Goal: Information Seeking & Learning: Learn about a topic

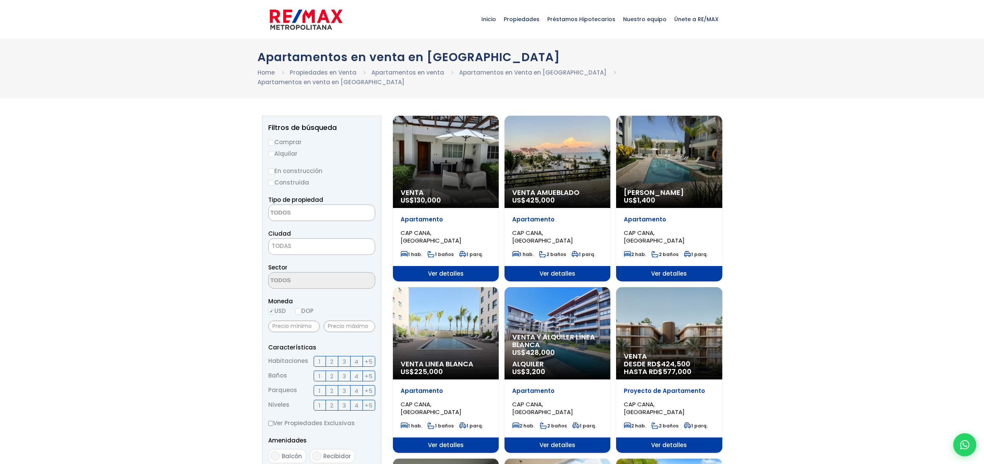
select select
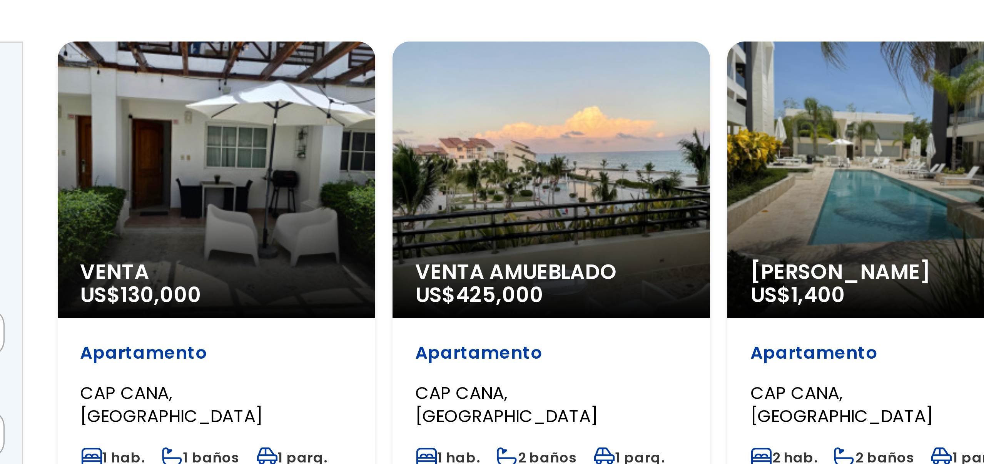
click at [529, 188] on span "Venta Amueblado" at bounding box center [557, 192] width 90 height 8
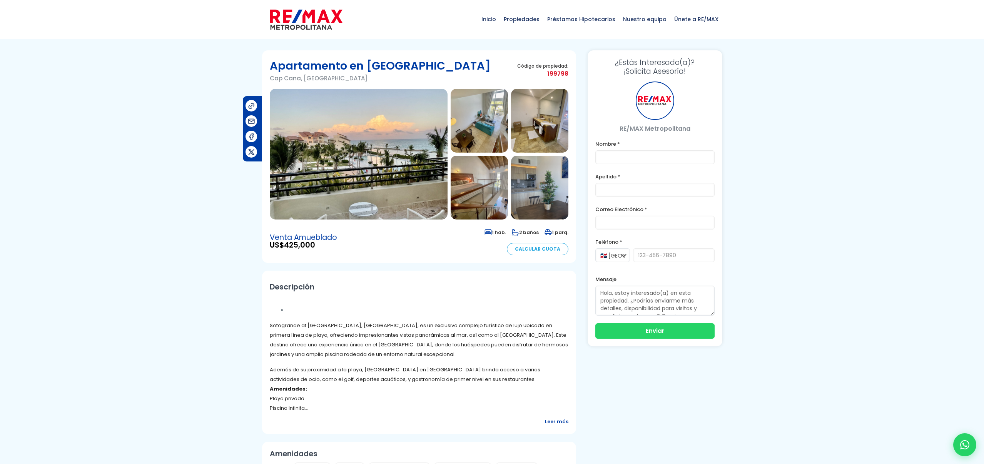
click at [351, 204] on img at bounding box center [359, 154] width 178 height 131
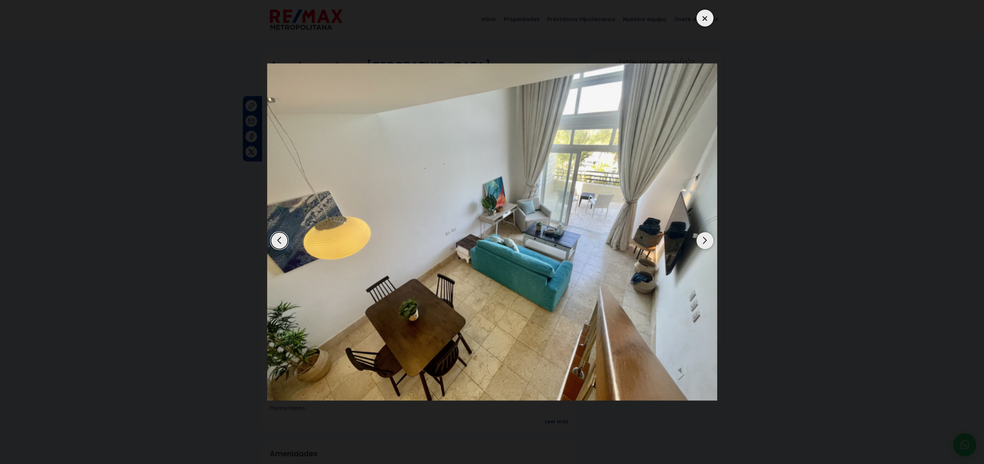
click at [703, 239] on div "Next slide" at bounding box center [705, 240] width 17 height 17
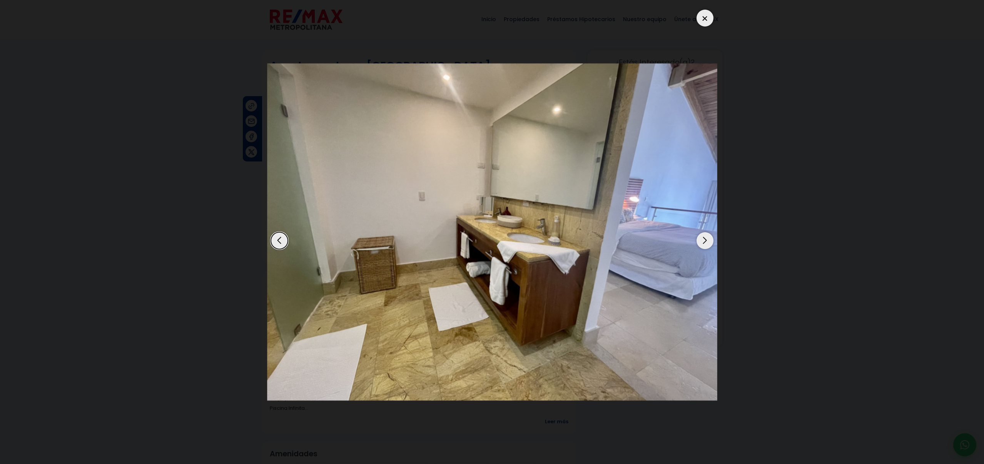
click at [703, 239] on div "Next slide" at bounding box center [705, 240] width 17 height 17
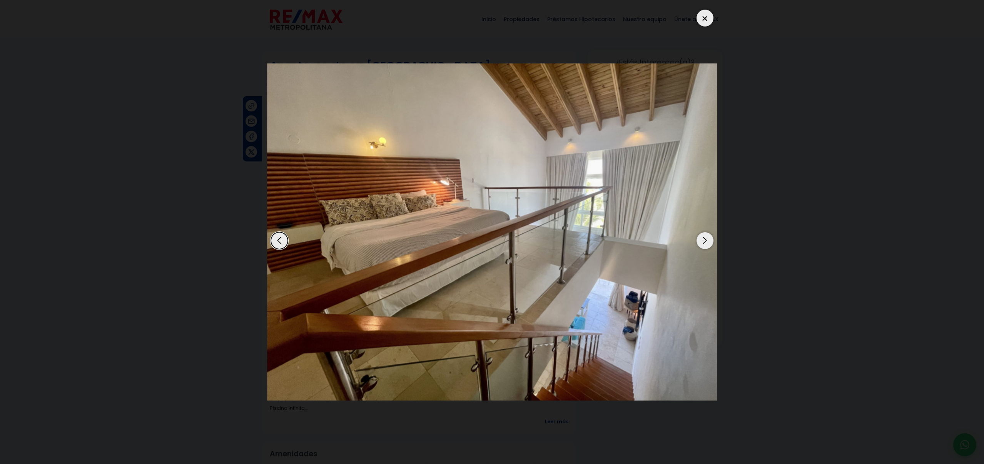
click at [703, 239] on div "Next slide" at bounding box center [705, 240] width 17 height 17
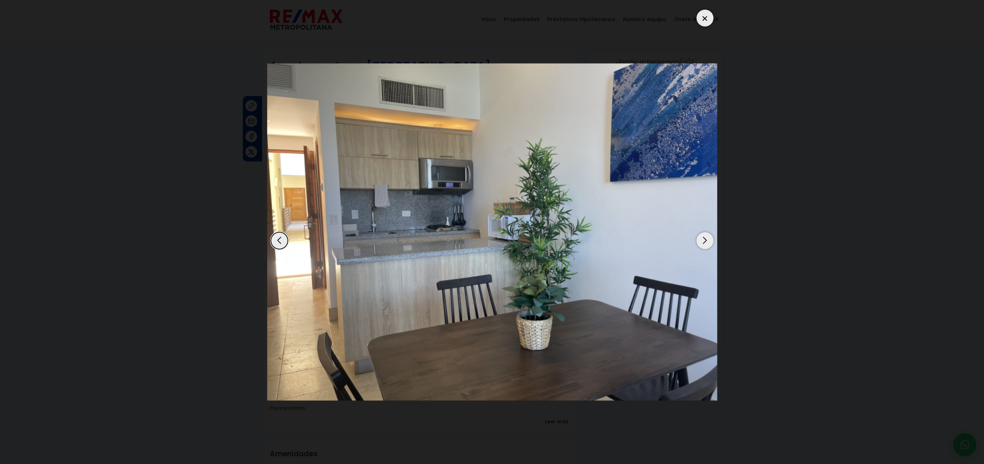
click at [703, 239] on div "Next slide" at bounding box center [705, 240] width 17 height 17
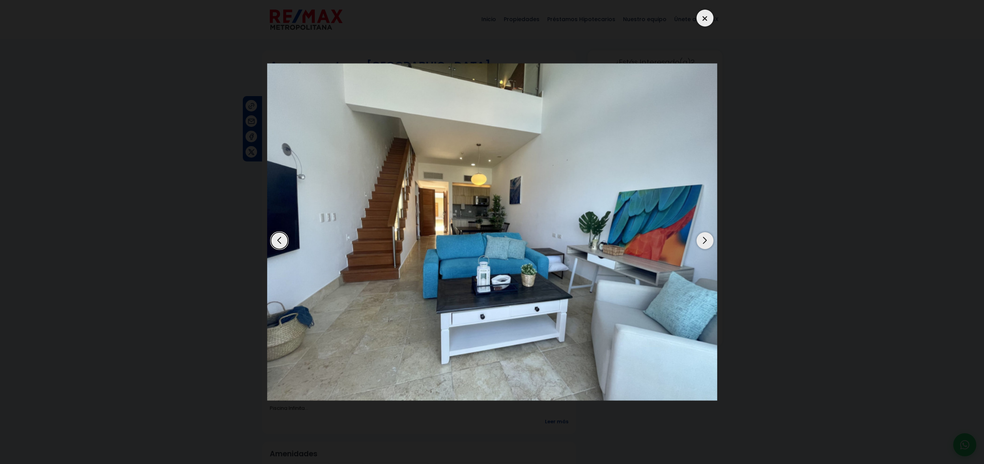
click at [703, 239] on div "Next slide" at bounding box center [705, 240] width 17 height 17
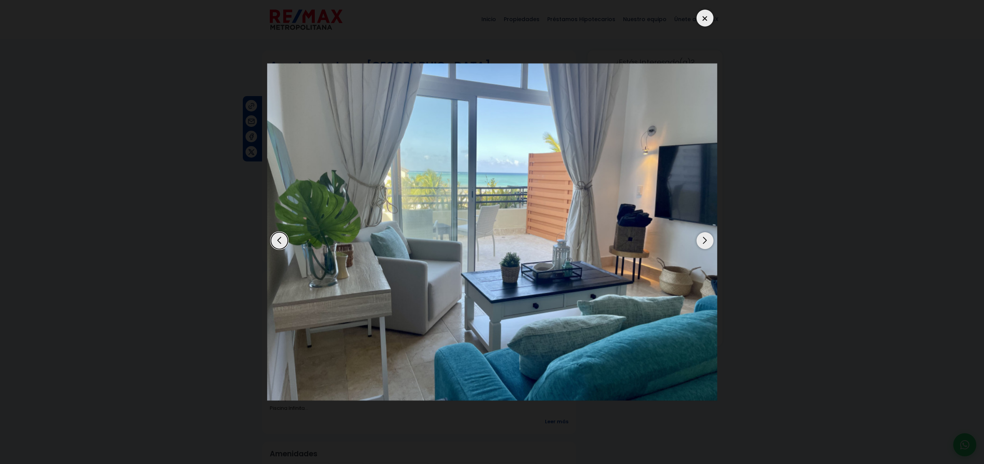
click at [703, 239] on div "Next slide" at bounding box center [705, 240] width 17 height 17
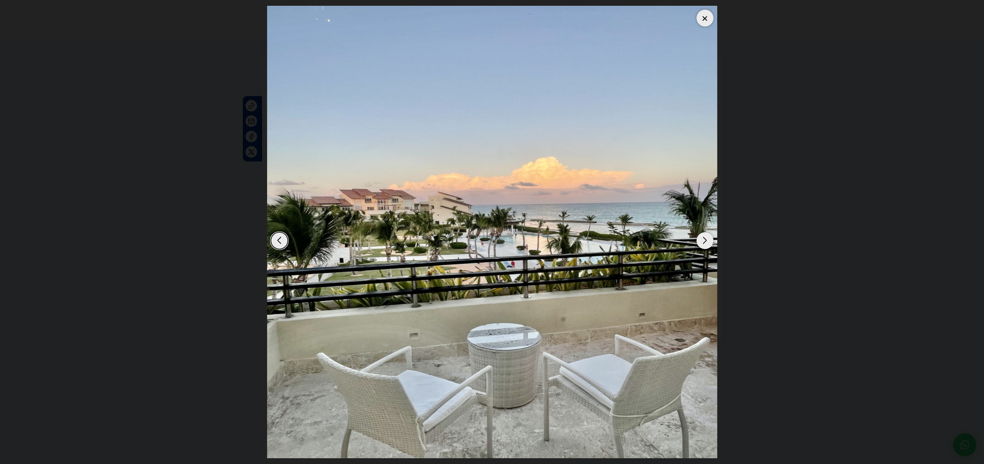
click at [703, 239] on div "Next slide" at bounding box center [705, 240] width 17 height 17
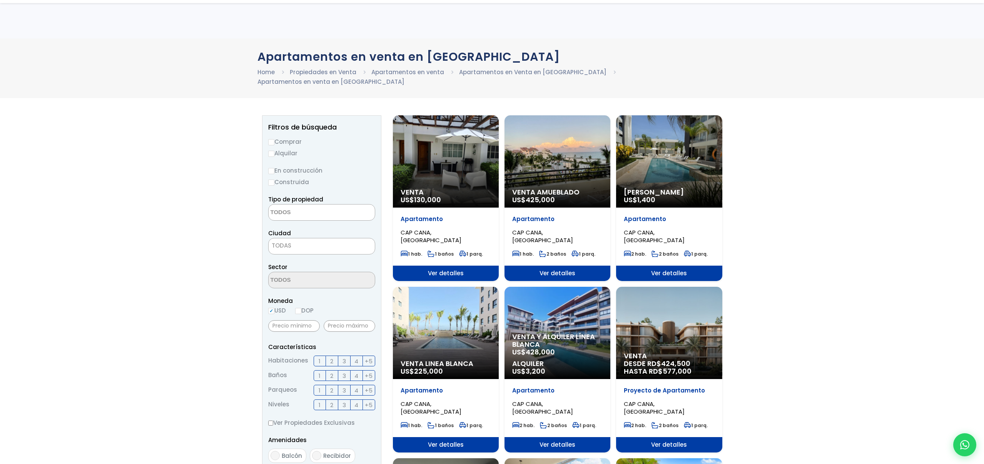
select select
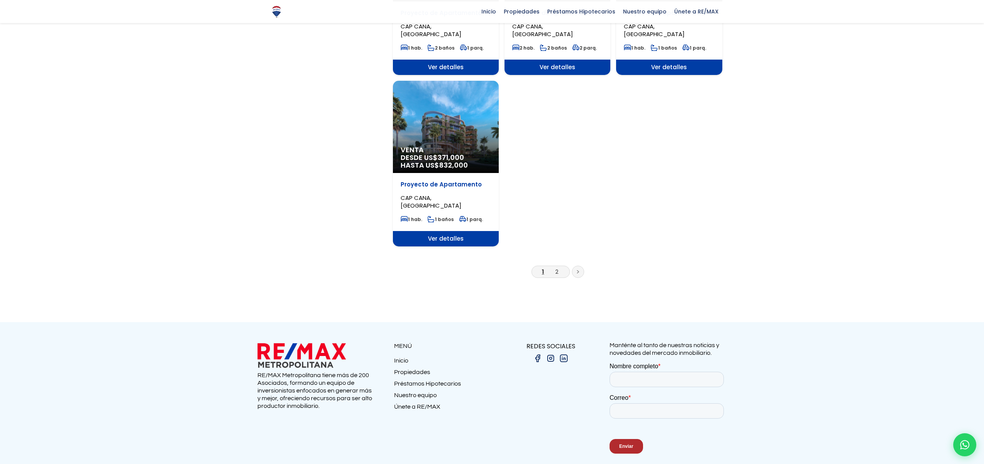
scroll to position [912, 0]
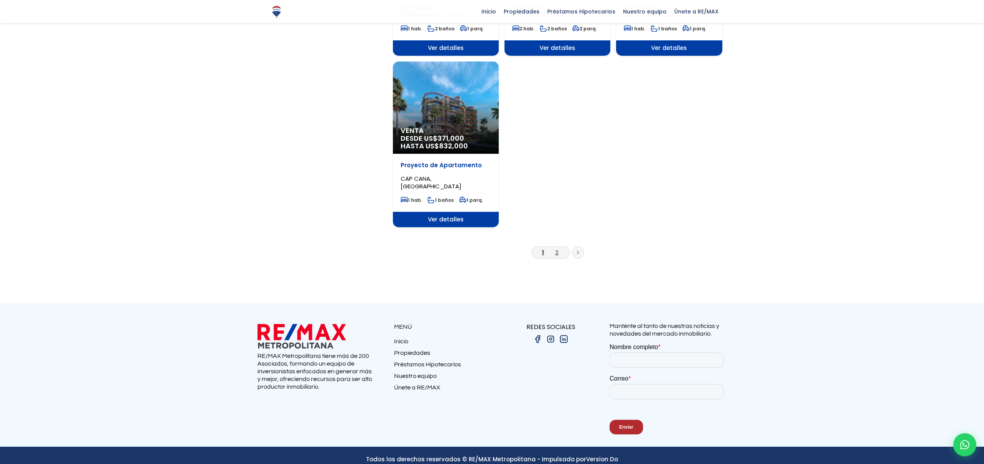
click at [558, 249] on link "2" at bounding box center [556, 253] width 3 height 8
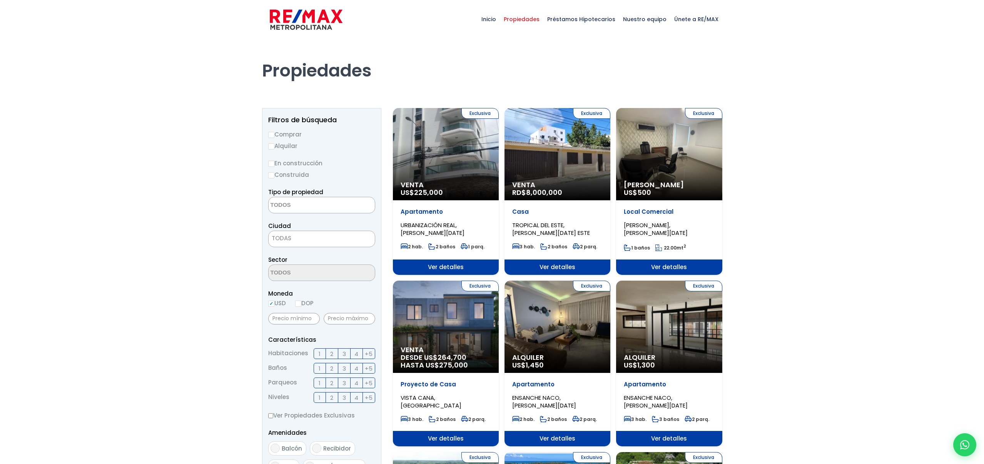
select select
